Goal: Information Seeking & Learning: Learn about a topic

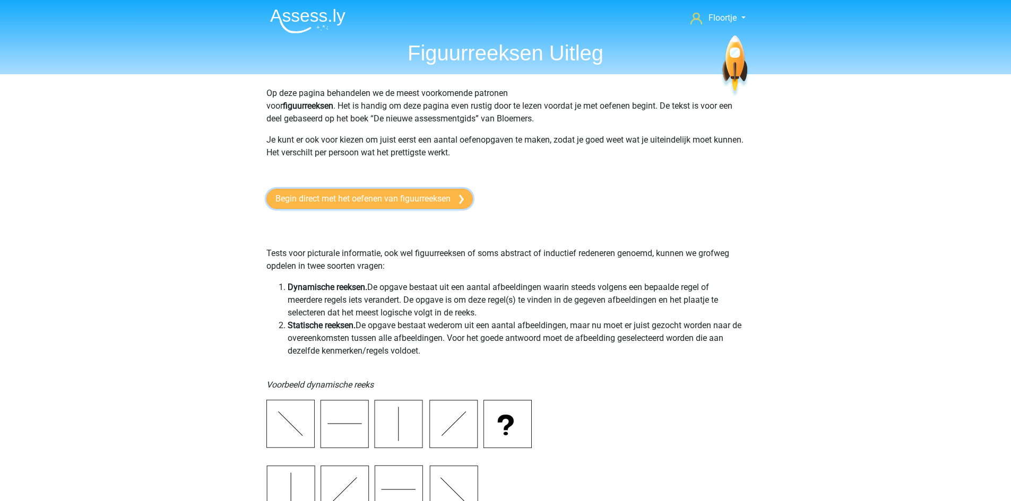
click at [375, 190] on link "Begin direct met het oefenen van figuurreeksen" at bounding box center [369, 199] width 206 height 20
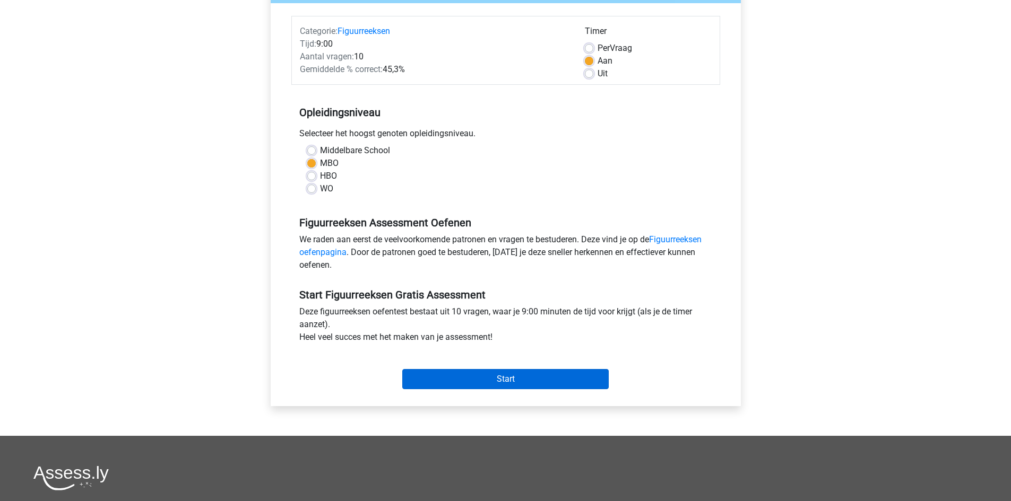
scroll to position [123, 0]
click at [597, 76] on label "Uit" at bounding box center [602, 73] width 10 height 13
click at [585, 76] on input "Uit" at bounding box center [589, 72] width 8 height 11
radio input "true"
click at [562, 378] on input "Start" at bounding box center [505, 379] width 206 height 20
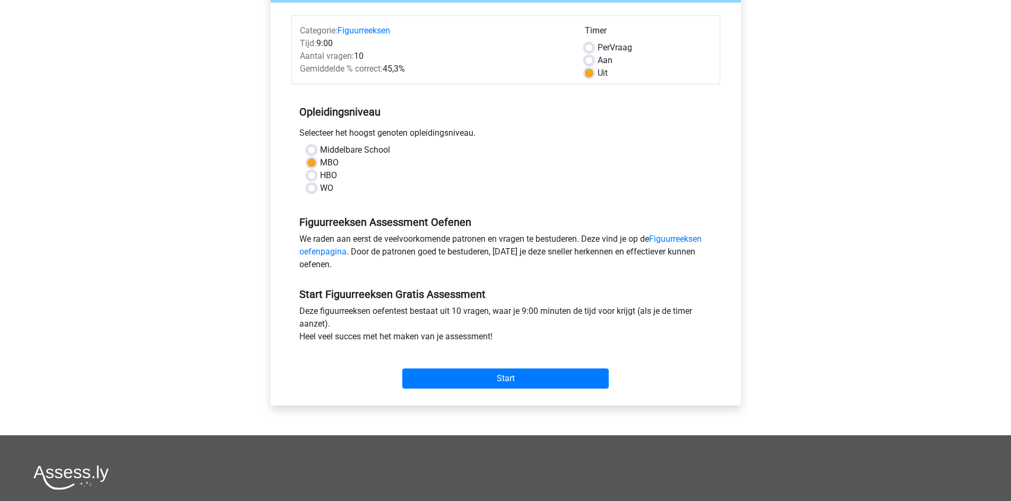
click at [320, 146] on label "Middelbare School" at bounding box center [355, 150] width 70 height 13
click at [312, 146] on input "Middelbare School" at bounding box center [311, 149] width 8 height 11
radio input "true"
click at [492, 373] on input "Start" at bounding box center [505, 379] width 206 height 20
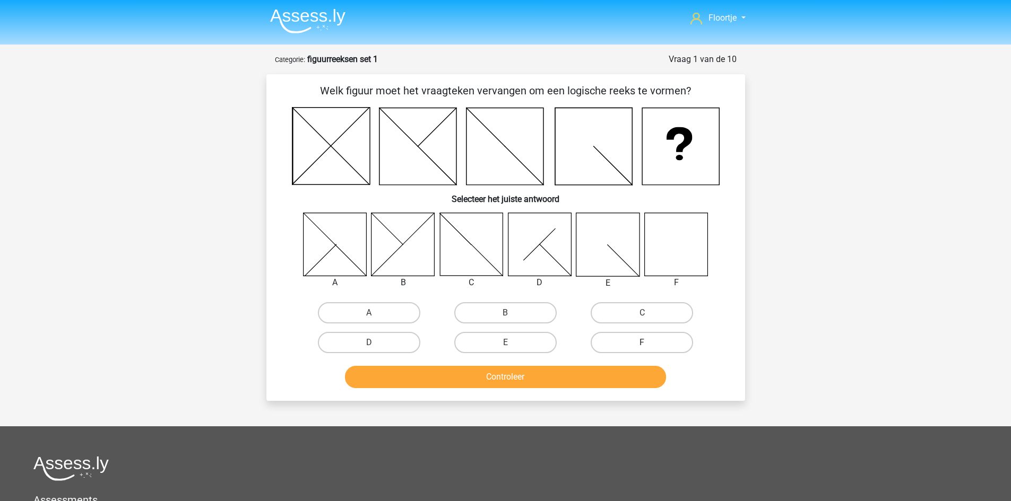
click at [672, 346] on label "F" at bounding box center [642, 342] width 102 height 21
click at [649, 346] on input "F" at bounding box center [645, 346] width 7 height 7
radio input "true"
click at [621, 381] on button "Controleer" at bounding box center [505, 377] width 321 height 22
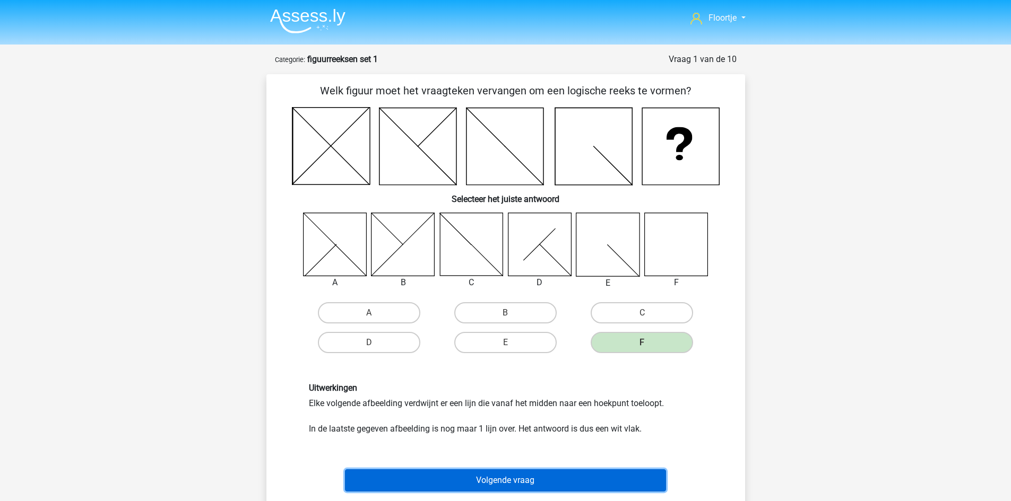
click at [594, 477] on button "Volgende vraag" at bounding box center [505, 481] width 321 height 22
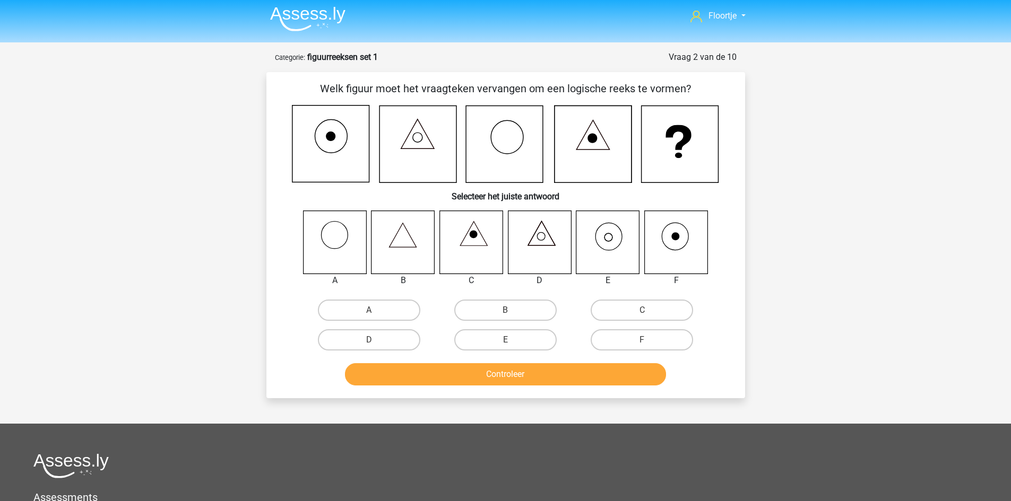
scroll to position [2, 0]
click at [541, 341] on label "E" at bounding box center [505, 340] width 102 height 21
click at [512, 341] on input "E" at bounding box center [508, 344] width 7 height 7
radio input "true"
click at [541, 372] on button "Controleer" at bounding box center [505, 375] width 321 height 22
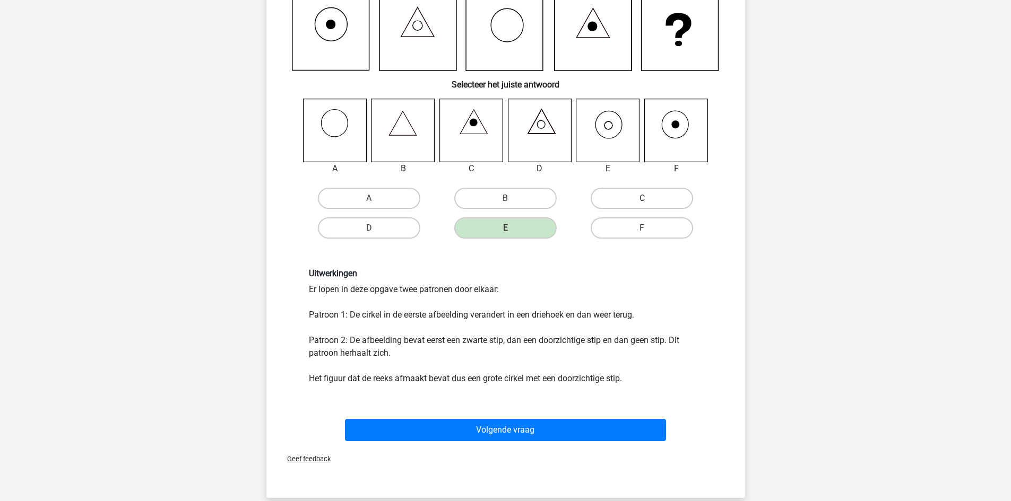
scroll to position [115, 0]
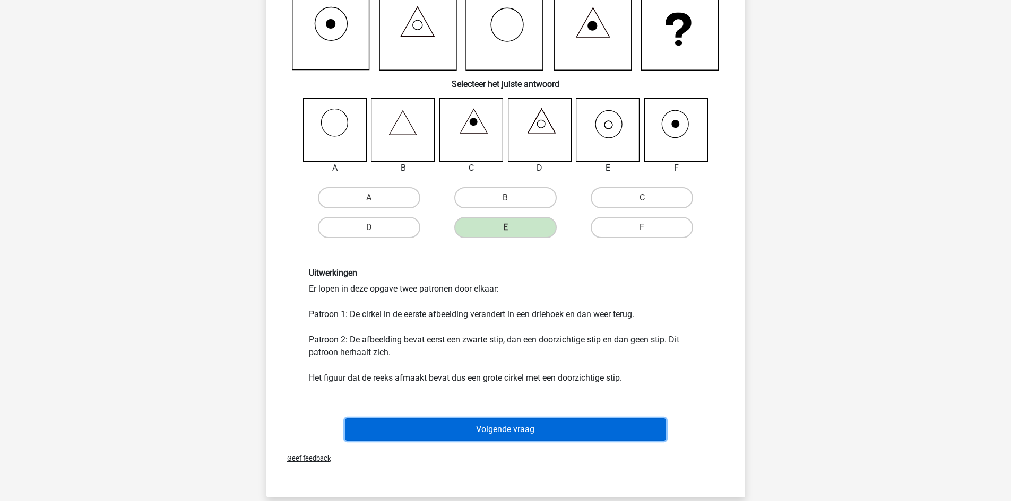
click at [534, 421] on button "Volgende vraag" at bounding box center [505, 430] width 321 height 22
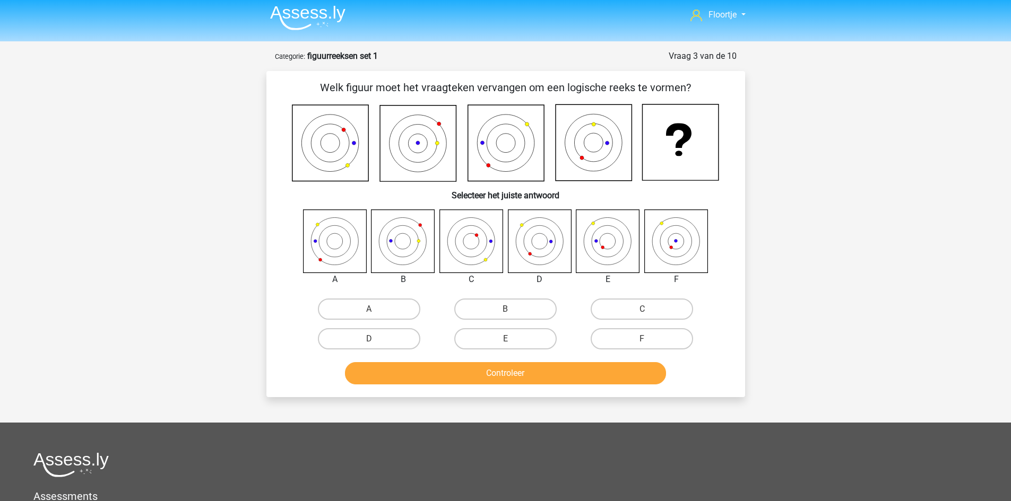
scroll to position [2, 0]
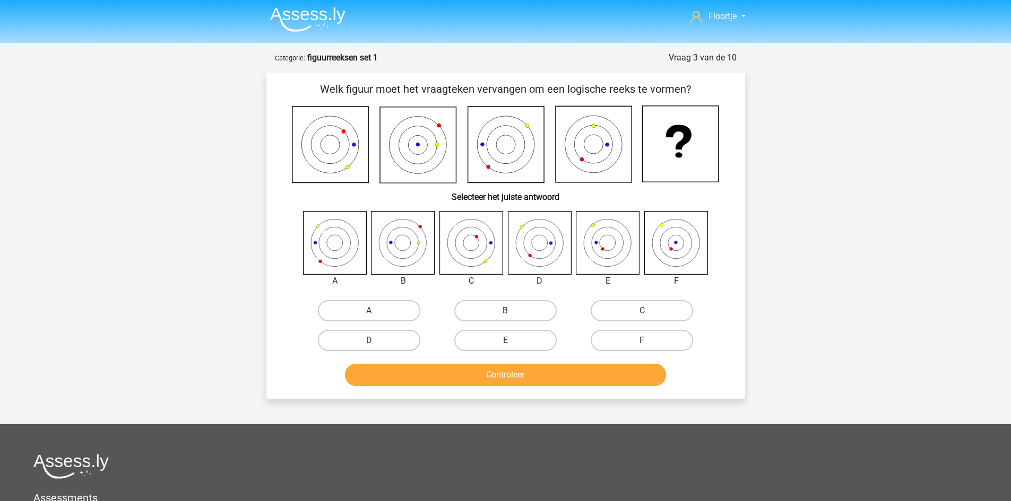
click at [481, 307] on label "B" at bounding box center [505, 310] width 102 height 21
click at [505, 311] on input "B" at bounding box center [508, 314] width 7 height 7
radio input "true"
click at [518, 375] on button "Controleer" at bounding box center [505, 375] width 321 height 22
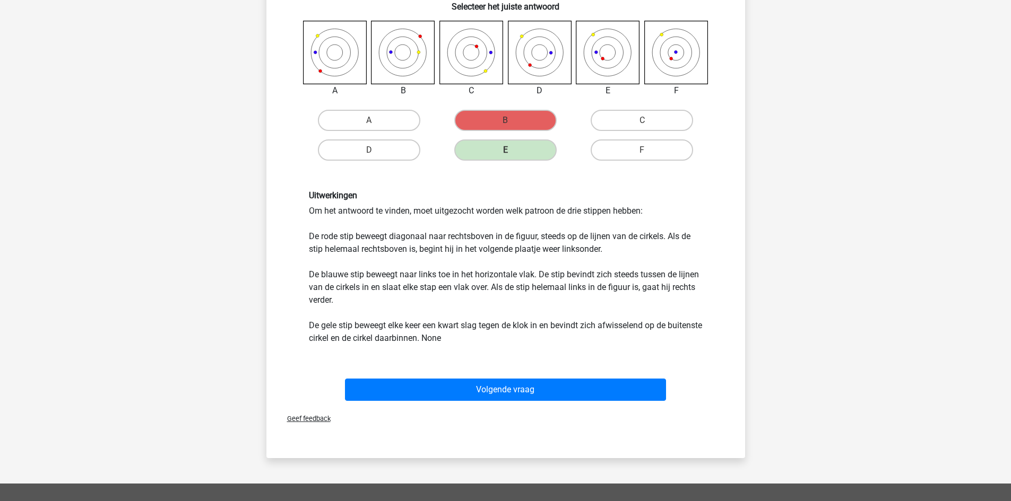
scroll to position [191, 0]
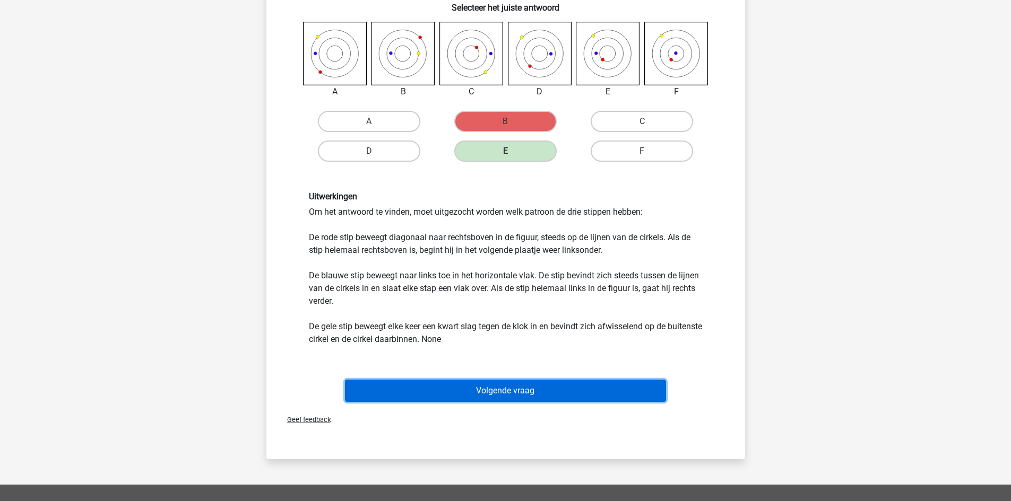
click at [524, 396] on button "Volgende vraag" at bounding box center [505, 391] width 321 height 22
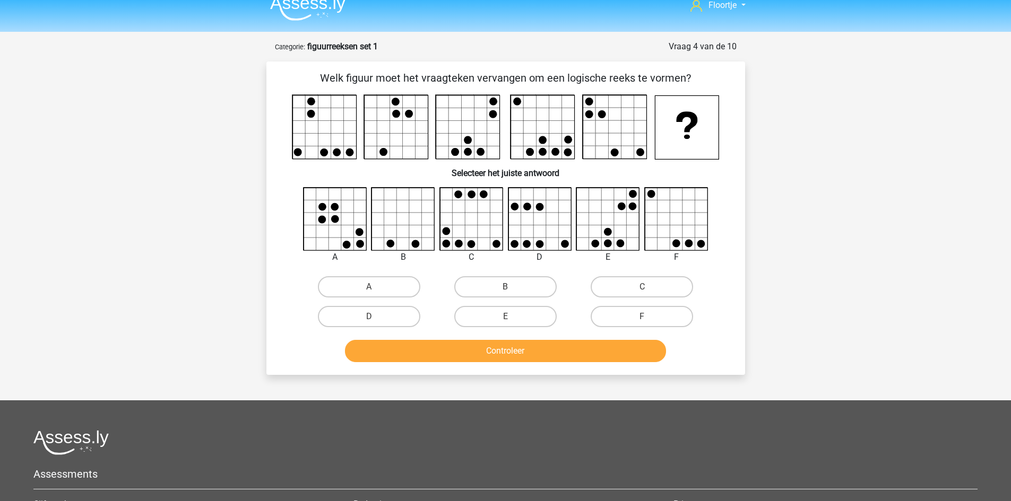
scroll to position [12, 0]
click at [621, 322] on label "F" at bounding box center [642, 317] width 102 height 21
click at [642, 322] on input "F" at bounding box center [645, 320] width 7 height 7
radio input "true"
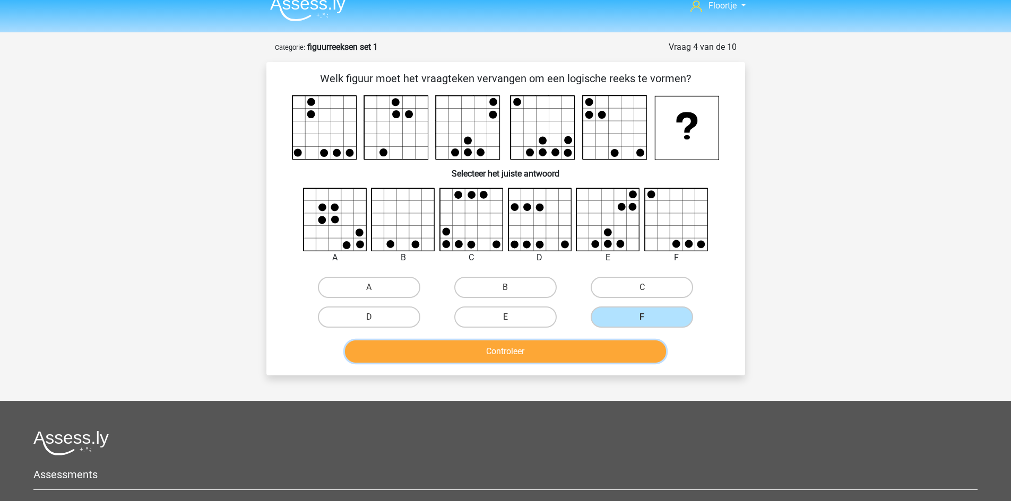
click at [612, 351] on button "Controleer" at bounding box center [505, 352] width 321 height 22
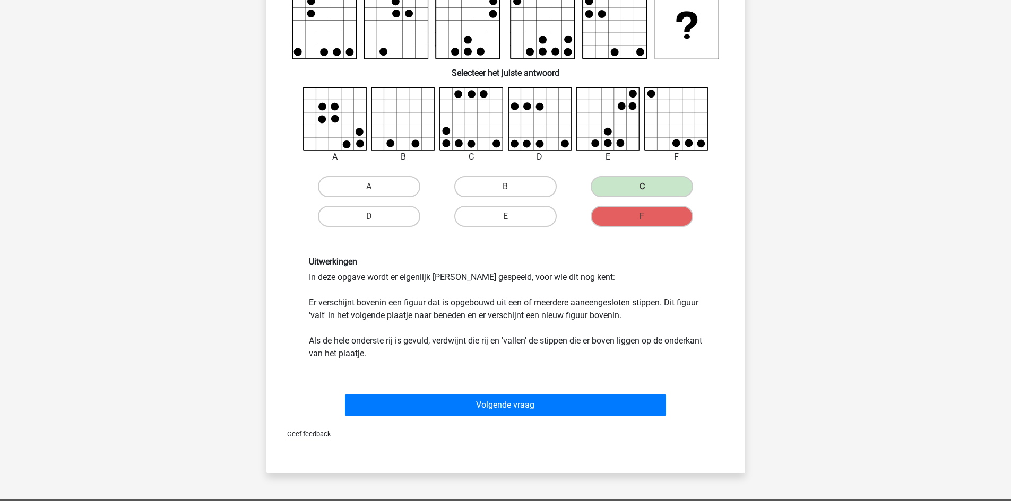
scroll to position [114, 0]
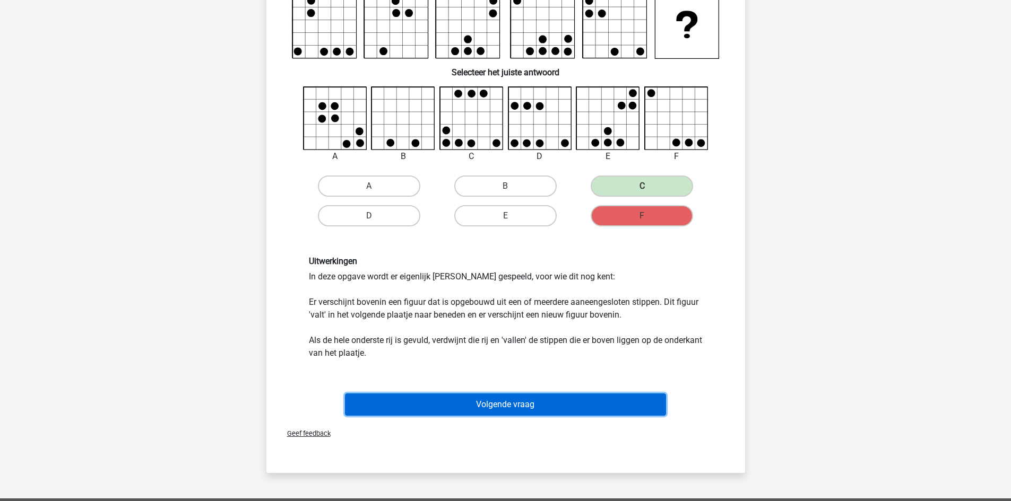
click at [580, 402] on button "Volgende vraag" at bounding box center [505, 405] width 321 height 22
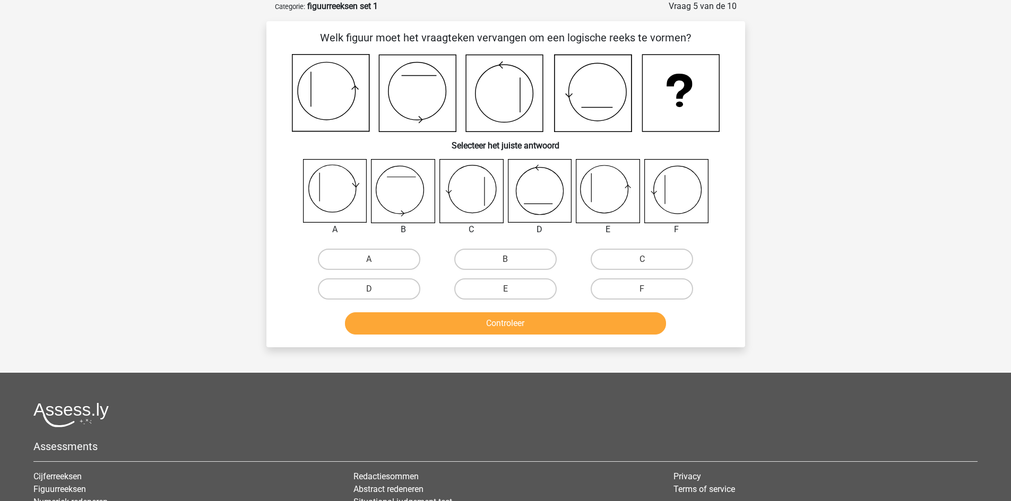
scroll to position [0, 0]
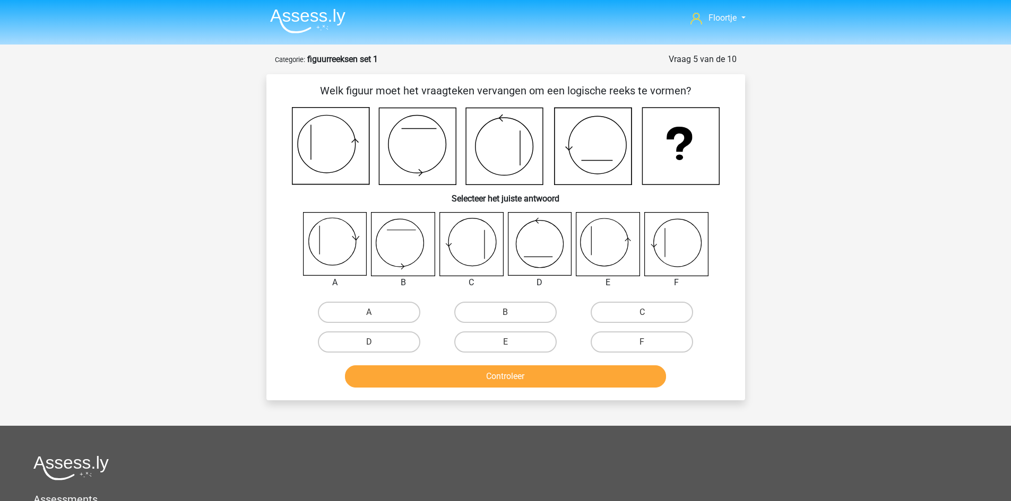
click at [509, 344] on input "E" at bounding box center [508, 345] width 7 height 7
radio input "true"
click at [516, 389] on div "Controleer" at bounding box center [506, 379] width 410 height 27
click at [513, 376] on button "Controleer" at bounding box center [505, 377] width 321 height 22
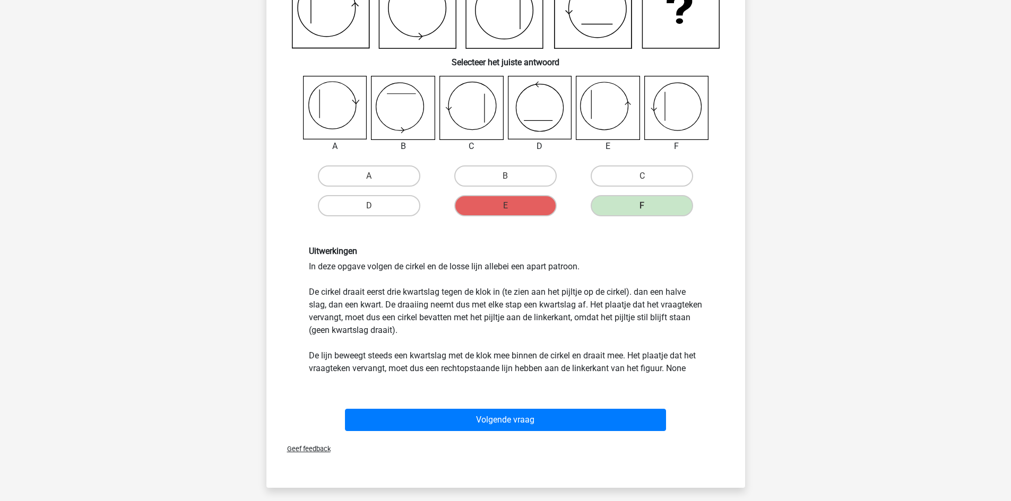
scroll to position [179, 0]
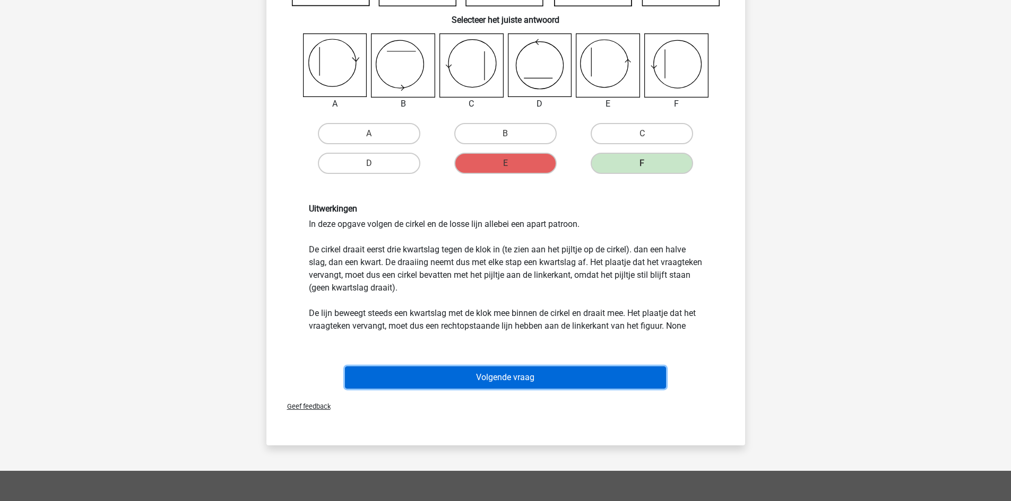
click at [549, 384] on button "Volgende vraag" at bounding box center [505, 378] width 321 height 22
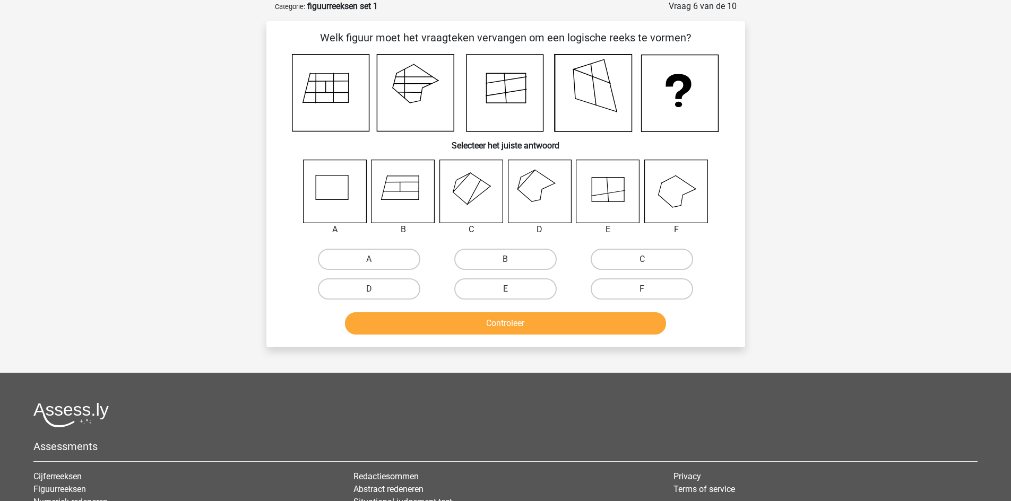
scroll to position [0, 0]
